Goal: Contribute content: Contribute content

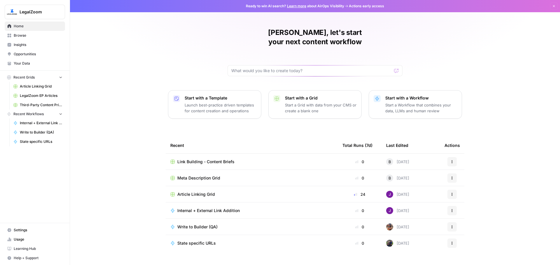
scroll to position [3, 0]
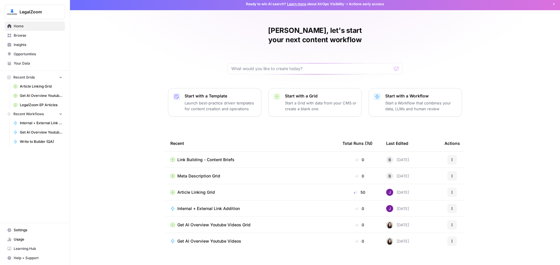
scroll to position [3, 0]
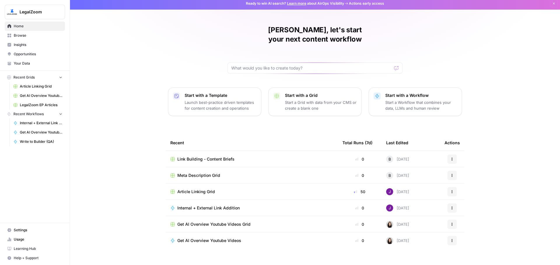
click at [215, 238] on span "Get AI Overview Youtube Videos" at bounding box center [209, 241] width 64 height 6
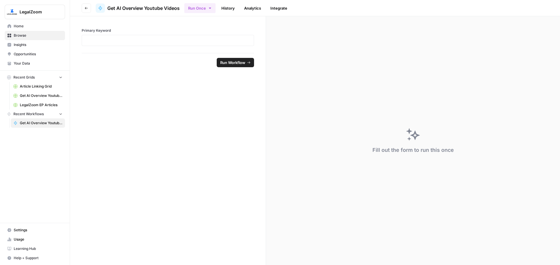
click at [161, 46] on div at bounding box center [168, 40] width 172 height 11
click at [163, 41] on p at bounding box center [167, 41] width 165 height 6
click at [24, 126] on span "Get AI Overview Youtube Videos" at bounding box center [41, 123] width 43 height 5
click at [86, 7] on icon "button" at bounding box center [86, 7] width 3 height 3
click at [84, 8] on button "Go back" at bounding box center [86, 7] width 9 height 9
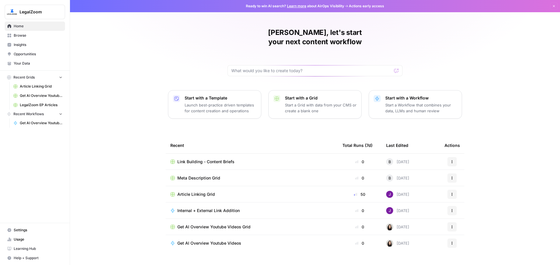
click at [108, 153] on div "Brian, let's start your next content workflow Start with a Template Launch best…" at bounding box center [315, 138] width 490 height 277
click at [214, 224] on span "Get AI Overview Youtube Videos Grid" at bounding box center [213, 227] width 73 height 6
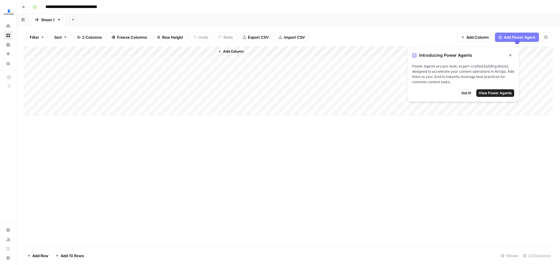
click at [257, 222] on div "Add Column" at bounding box center [288, 147] width 529 height 200
click at [87, 60] on div "Add Column" at bounding box center [288, 81] width 529 height 69
click at [85, 62] on div "Add Column" at bounding box center [288, 81] width 529 height 69
click at [85, 62] on textarea at bounding box center [90, 61] width 93 height 8
click at [102, 95] on div "Add Column" at bounding box center [288, 81] width 529 height 69
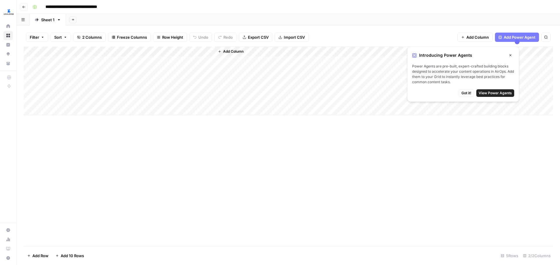
click at [82, 58] on div "Add Column" at bounding box center [288, 81] width 529 height 69
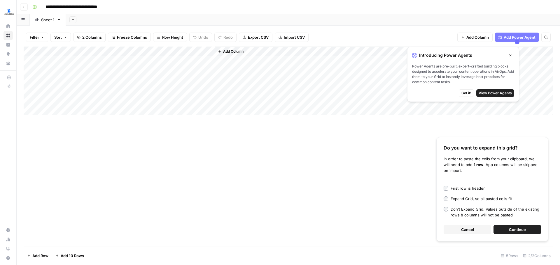
click at [106, 78] on div "Add Column" at bounding box center [288, 81] width 529 height 69
click at [106, 59] on div "Add Column" at bounding box center [288, 81] width 529 height 69
click at [129, 141] on div "Add Column Do you want to expand this grid? In order to paste the cells from yo…" at bounding box center [288, 147] width 529 height 200
click at [92, 65] on div "Add Column" at bounding box center [288, 81] width 529 height 69
type textarea "**********"
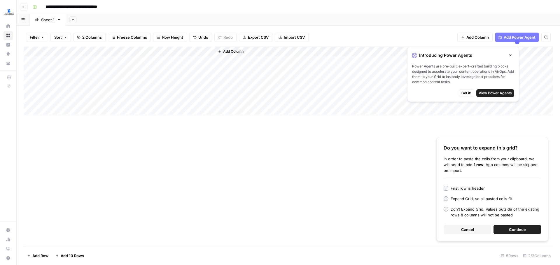
click at [120, 161] on div "Add Column Do you want to expand this grid? In order to paste the cells from yo…" at bounding box center [288, 147] width 529 height 200
click at [83, 63] on div "Add Column" at bounding box center [288, 81] width 529 height 69
click at [83, 63] on textarea at bounding box center [90, 61] width 93 height 8
type textarea "**********"
click at [71, 74] on div "Add Column" at bounding box center [288, 81] width 529 height 69
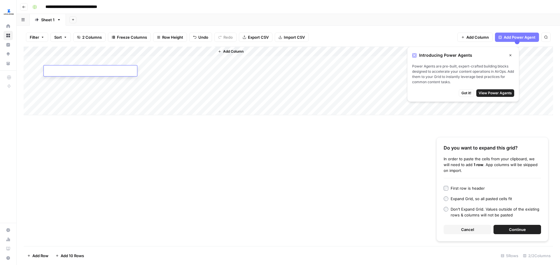
click at [71, 74] on textarea at bounding box center [90, 71] width 93 height 8
type textarea "**********"
click at [62, 78] on div "Add Column" at bounding box center [288, 81] width 529 height 69
type textarea "**********"
click at [86, 89] on div "Add Column" at bounding box center [288, 81] width 529 height 69
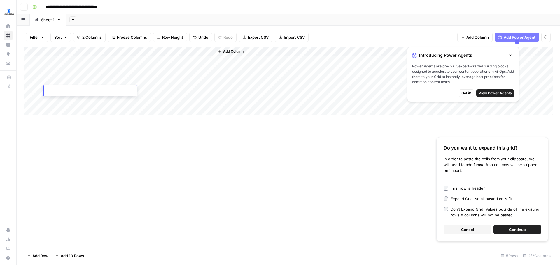
type textarea "**********"
click at [59, 100] on div "Add Column" at bounding box center [288, 81] width 529 height 69
click at [59, 100] on textarea at bounding box center [90, 101] width 93 height 8
type textarea "**********"
click at [69, 112] on div "Add Column" at bounding box center [288, 81] width 529 height 69
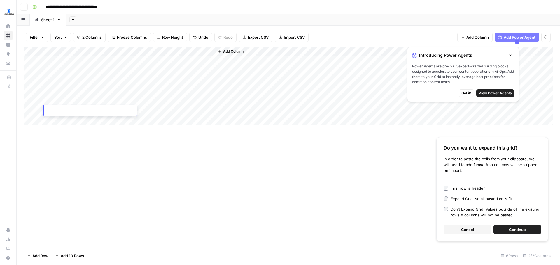
click at [89, 107] on div at bounding box center [90, 110] width 93 height 11
click at [90, 107] on textarea at bounding box center [90, 111] width 93 height 8
paste textarea "**********"
type textarea "**********"
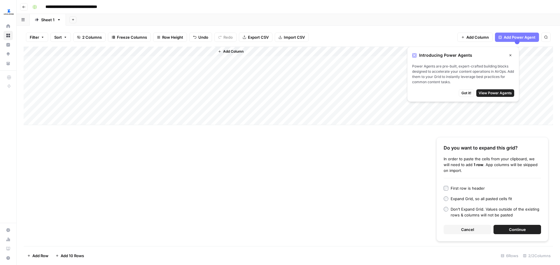
click at [170, 59] on div "Add Column" at bounding box center [288, 86] width 529 height 79
click at [172, 71] on div "Add Column" at bounding box center [288, 86] width 529 height 79
click at [173, 80] on div "Add Column" at bounding box center [288, 86] width 529 height 79
click at [172, 90] on div "Add Column" at bounding box center [288, 86] width 529 height 79
click at [175, 101] on div "Add Column" at bounding box center [288, 86] width 529 height 79
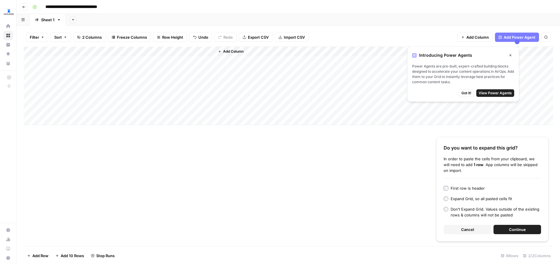
click at [169, 110] on div "Add Column" at bounding box center [288, 86] width 529 height 79
click at [237, 61] on div "Add Column" at bounding box center [288, 86] width 529 height 79
click at [262, 62] on div "Add Column" at bounding box center [288, 86] width 529 height 79
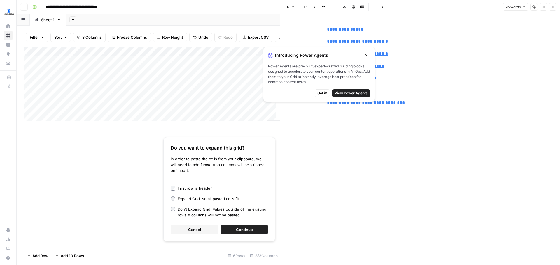
click at [364, 55] on icon "button" at bounding box center [365, 55] width 3 height 3
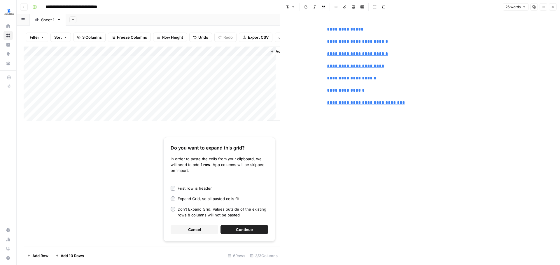
type input "https://www.youtube.com/watch?v=opokL_V9CME&t=789"
type input "https://www.youtube.com/watch?v=VPnXYIqLEF4&t=92"
drag, startPoint x: 344, startPoint y: 101, endPoint x: 321, endPoint y: 31, distance: 72.8
click at [321, 31] on div "**********" at bounding box center [419, 140] width 279 height 252
click at [303, 56] on div "**********" at bounding box center [419, 140] width 279 height 252
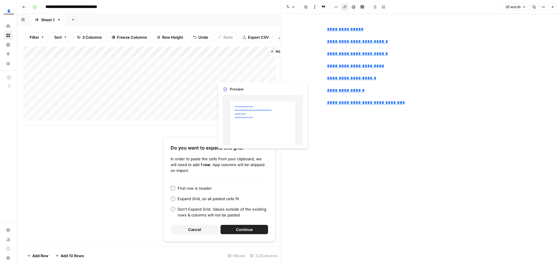
click at [242, 78] on div "Add Column" at bounding box center [152, 86] width 256 height 79
click at [262, 75] on div "Add Column" at bounding box center [152, 86] width 256 height 79
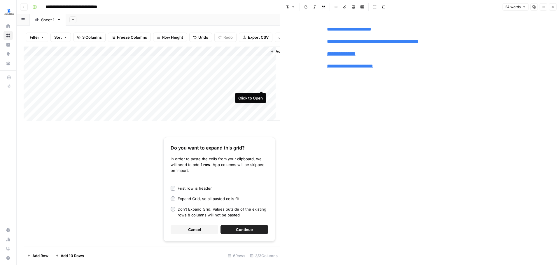
click at [260, 84] on div "Add Column" at bounding box center [152, 86] width 256 height 79
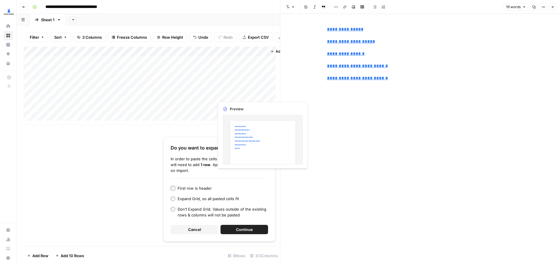
click at [259, 94] on div "Add Column" at bounding box center [152, 86] width 256 height 79
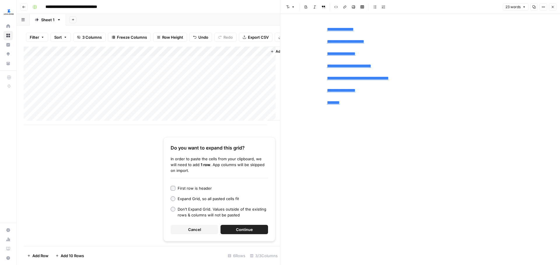
click at [260, 107] on div "Add Column" at bounding box center [152, 86] width 256 height 79
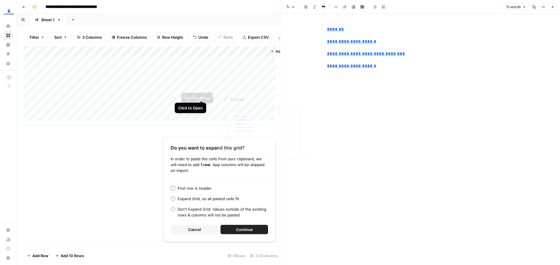
click at [339, 105] on div "**********" at bounding box center [420, 140] width 194 height 252
click at [238, 96] on div "Add Column" at bounding box center [152, 86] width 256 height 79
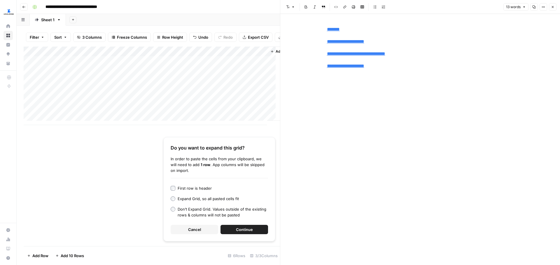
click at [262, 96] on div "Add Column" at bounding box center [152, 86] width 256 height 79
click at [262, 85] on div "Add Column" at bounding box center [152, 86] width 256 height 79
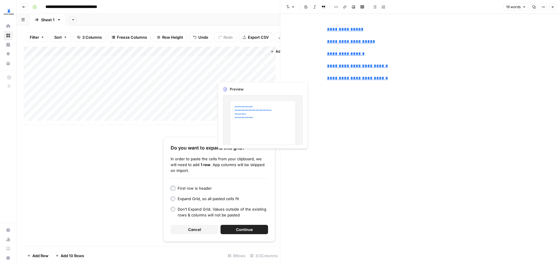
click at [262, 74] on div "Add Column" at bounding box center [152, 86] width 256 height 79
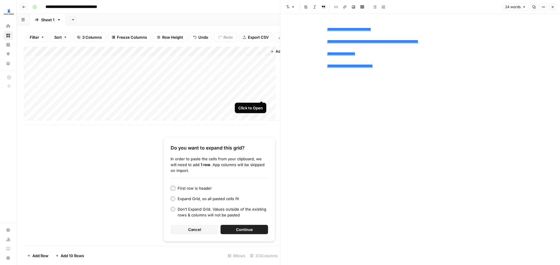
click at [261, 94] on div "Add Column" at bounding box center [152, 86] width 256 height 79
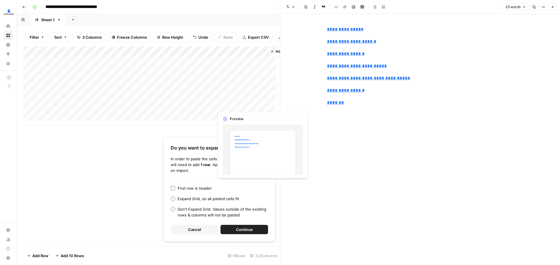
click at [262, 105] on div "Add Column" at bounding box center [152, 86] width 256 height 79
